Goal: Task Accomplishment & Management: Manage account settings

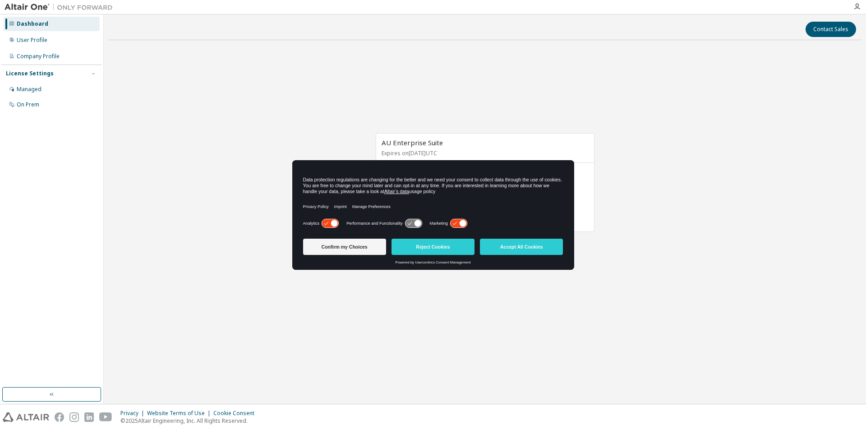
click at [487, 246] on button "Accept All Cookies" at bounding box center [521, 247] width 83 height 16
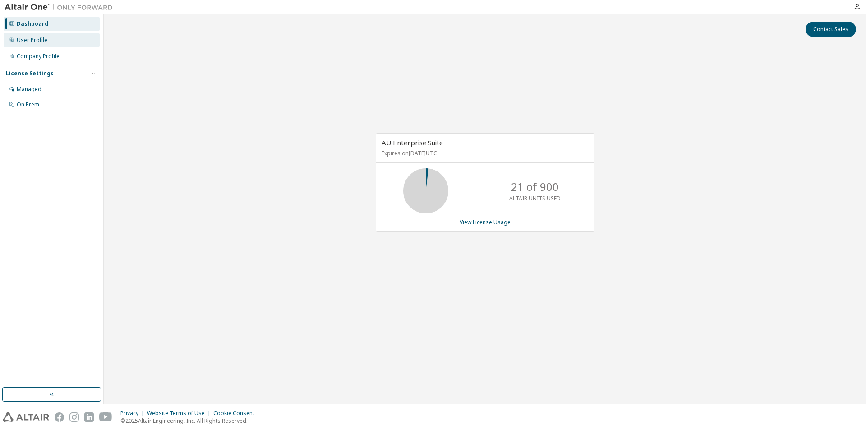
click at [41, 40] on div "User Profile" at bounding box center [32, 40] width 31 height 7
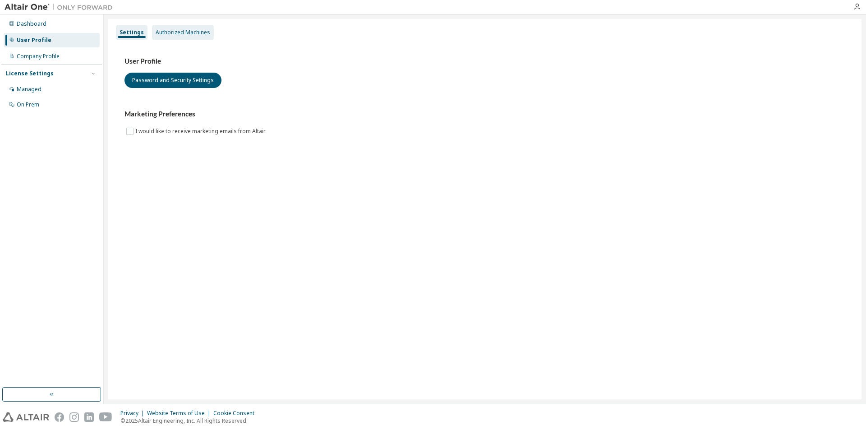
click at [196, 37] on div "Authorized Machines" at bounding box center [183, 32] width 62 height 14
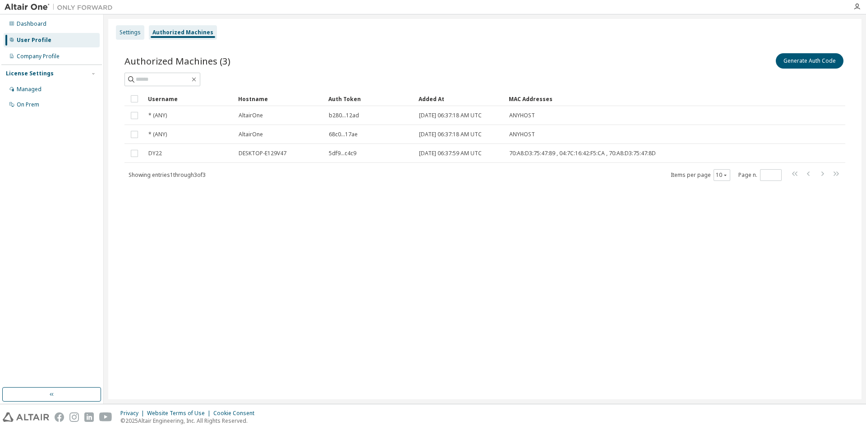
click at [127, 31] on div "Settings" at bounding box center [130, 32] width 21 height 7
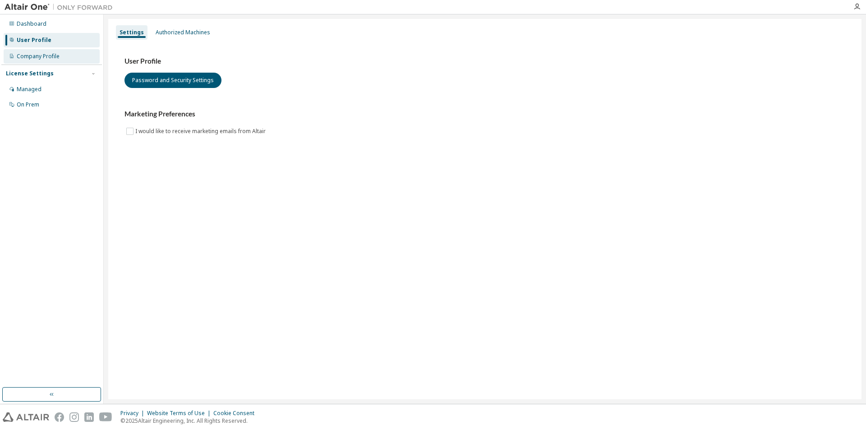
click at [59, 53] on div "Company Profile" at bounding box center [38, 56] width 43 height 7
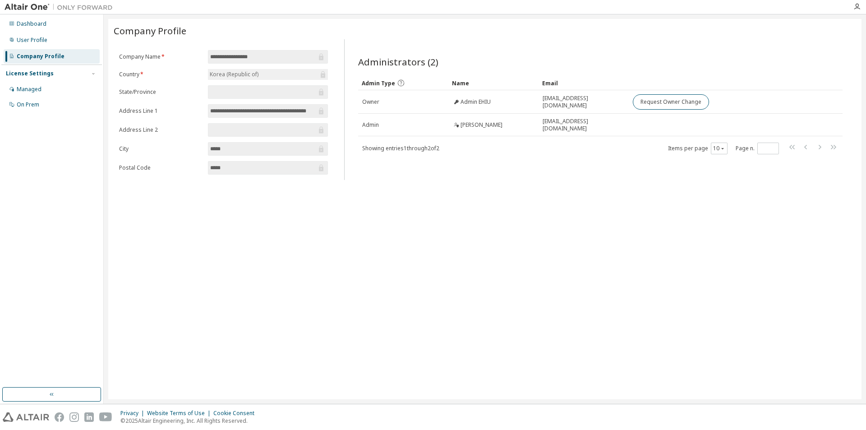
click at [58, 75] on div "License Settings" at bounding box center [52, 73] width 92 height 8
click at [58, 78] on div "License Settings Managed On Prem" at bounding box center [51, 73] width 101 height 18
click at [55, 92] on div "Dashboard User Profile Company Profile License Settings Managed On Prem" at bounding box center [51, 201] width 101 height 370
click at [50, 80] on div "License Settings Managed On Prem" at bounding box center [51, 73] width 101 height 18
click at [41, 74] on div "License Settings" at bounding box center [30, 73] width 48 height 7
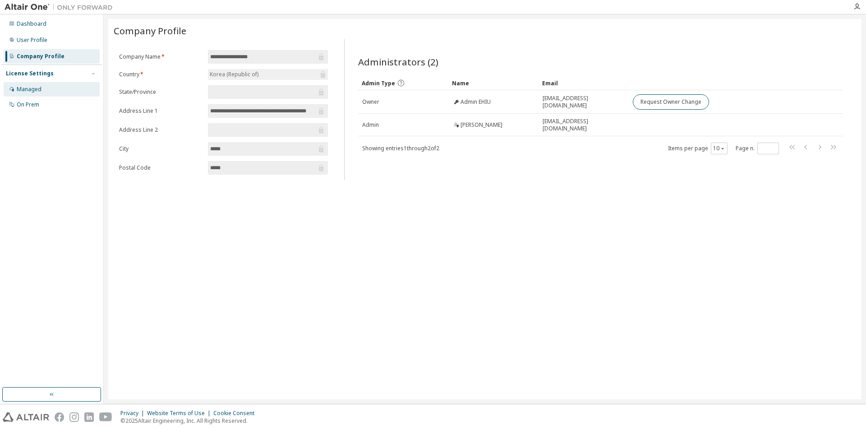
click at [42, 92] on div "Managed" at bounding box center [52, 89] width 96 height 14
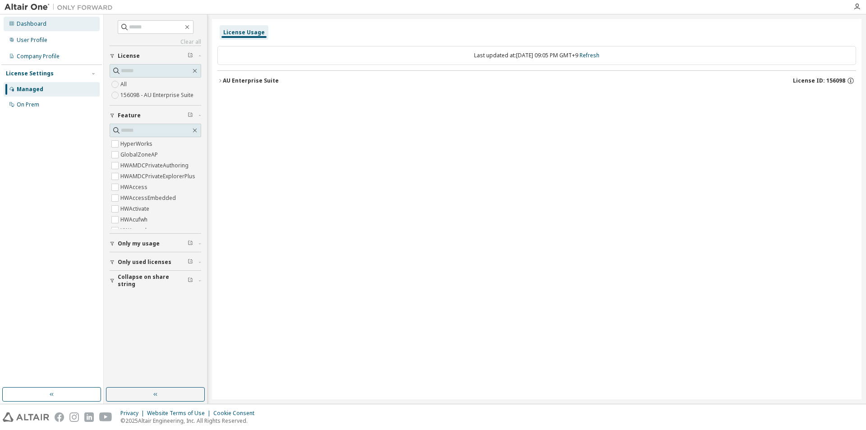
click at [37, 23] on div "Dashboard" at bounding box center [32, 23] width 30 height 7
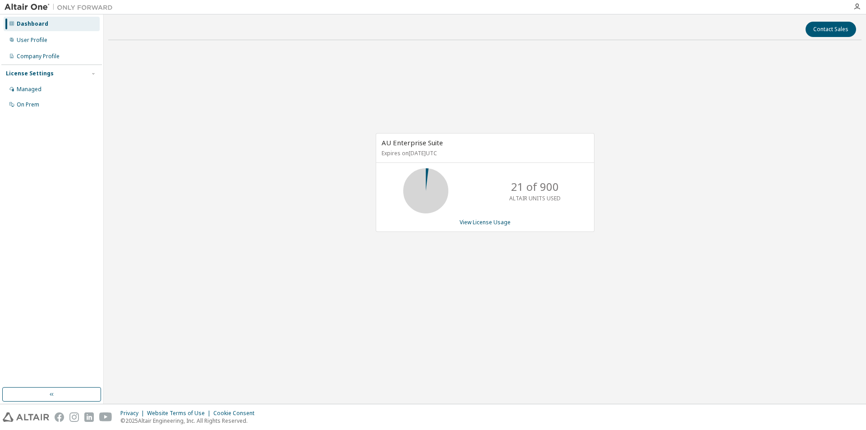
click at [488, 189] on div "21 of 900 ALTAIR UNITS USED" at bounding box center [485, 190] width 218 height 45
click at [570, 188] on div "21 of 900 ALTAIR UNITS USED" at bounding box center [535, 190] width 72 height 45
click at [524, 189] on p "21 of 900" at bounding box center [535, 186] width 48 height 15
click at [493, 223] on link "View License Usage" at bounding box center [485, 222] width 51 height 8
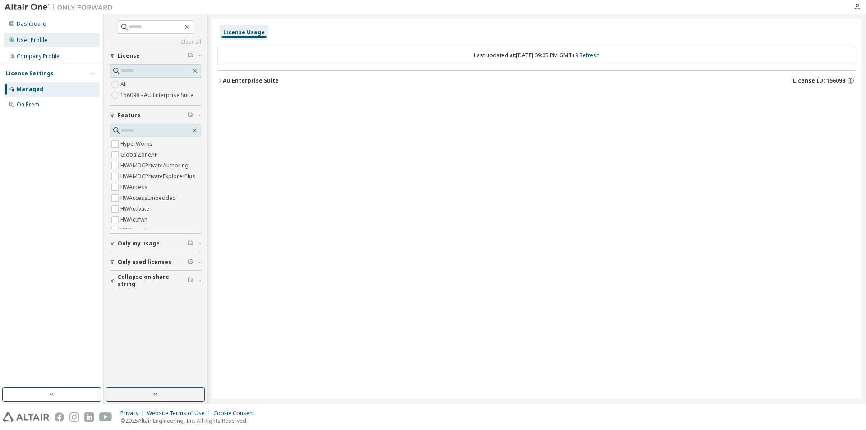
click at [21, 44] on div "User Profile" at bounding box center [52, 40] width 96 height 14
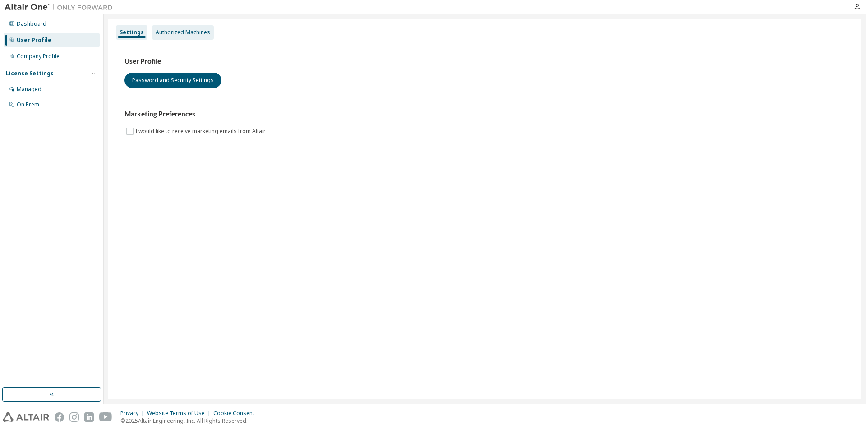
click at [187, 34] on div "Authorized Machines" at bounding box center [183, 32] width 55 height 7
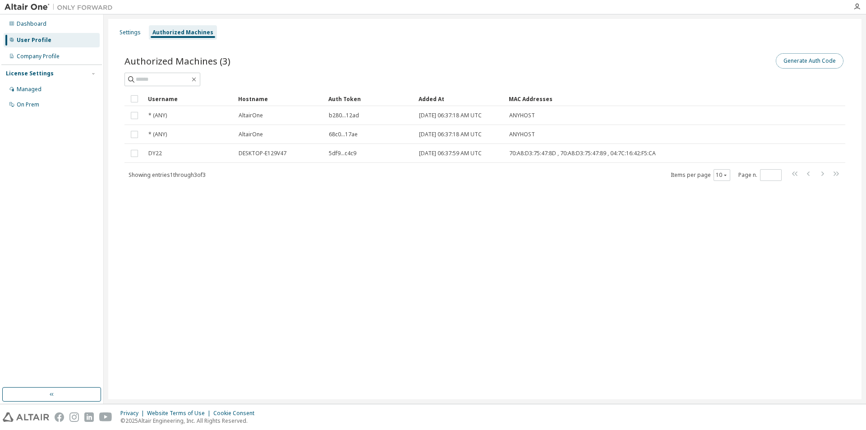
click at [812, 59] on button "Generate Auth Code" at bounding box center [810, 60] width 68 height 15
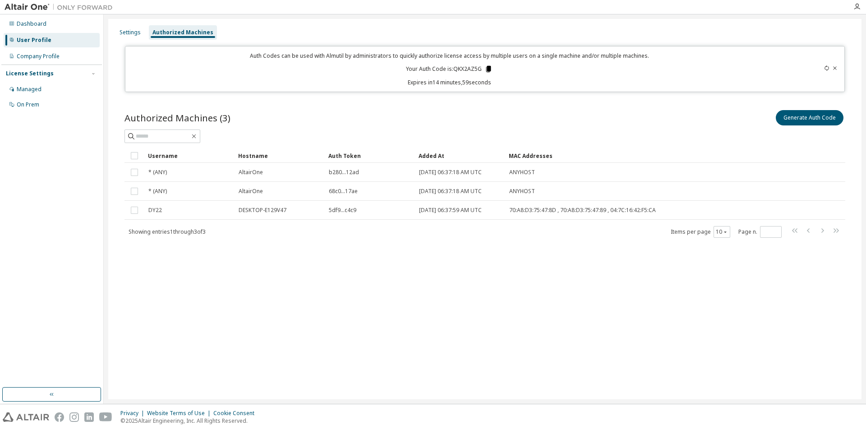
click at [489, 68] on icon at bounding box center [488, 69] width 5 height 6
click at [700, 281] on div "Settings Authorized Machines Auth Codes can be used with Almutil by administrat…" at bounding box center [484, 209] width 753 height 380
